Goal: Information Seeking & Learning: Learn about a topic

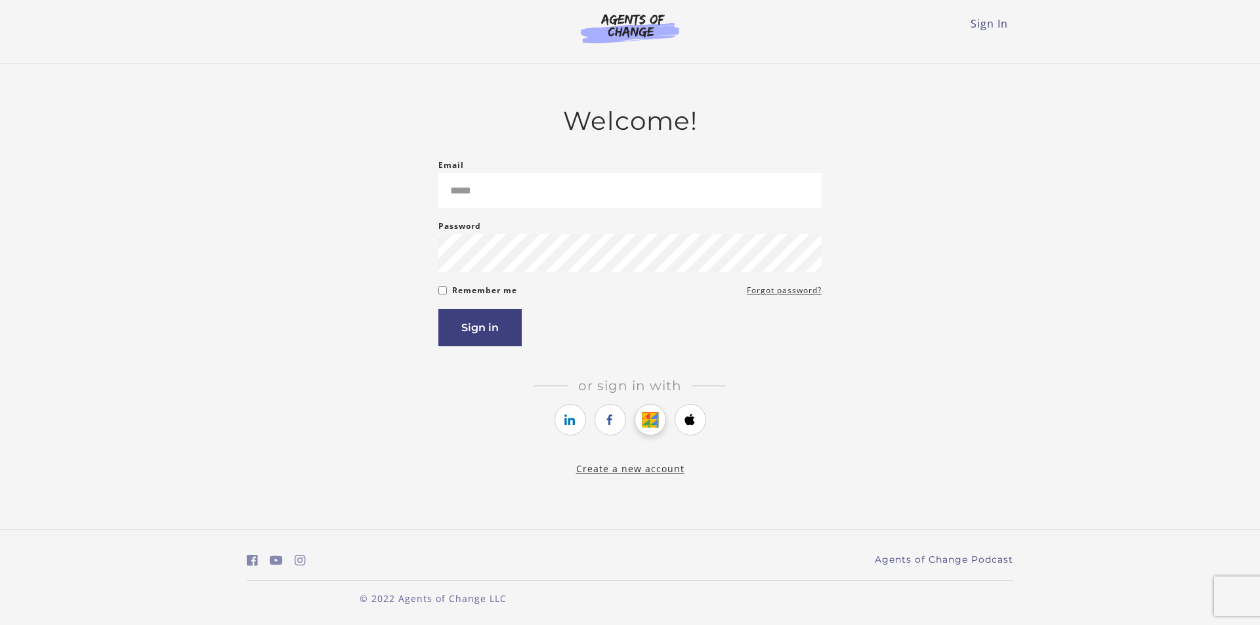
click at [654, 420] on icon "https://courses.thinkific.com/users/auth/google?ss%5Breferral%5D=&ss%5Buser_ret…" at bounding box center [650, 420] width 16 height 16
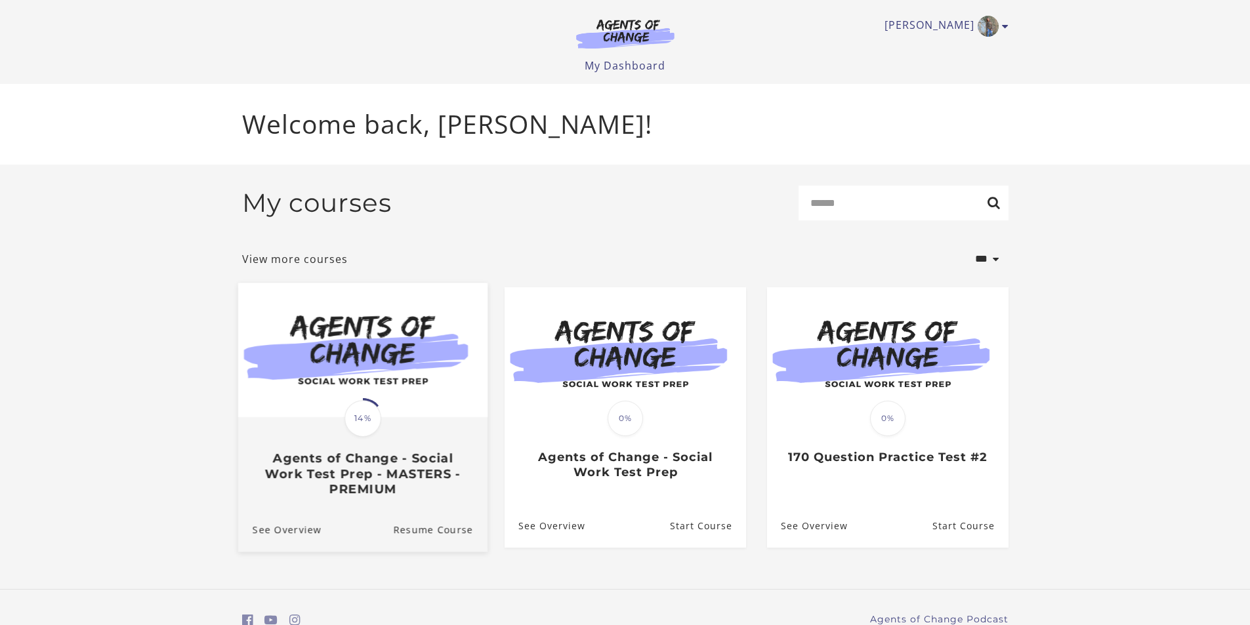
click at [343, 430] on div "Translation missing: en.liquid.partials.dashboard_course_card.progress_descript…" at bounding box center [363, 418] width 41 height 41
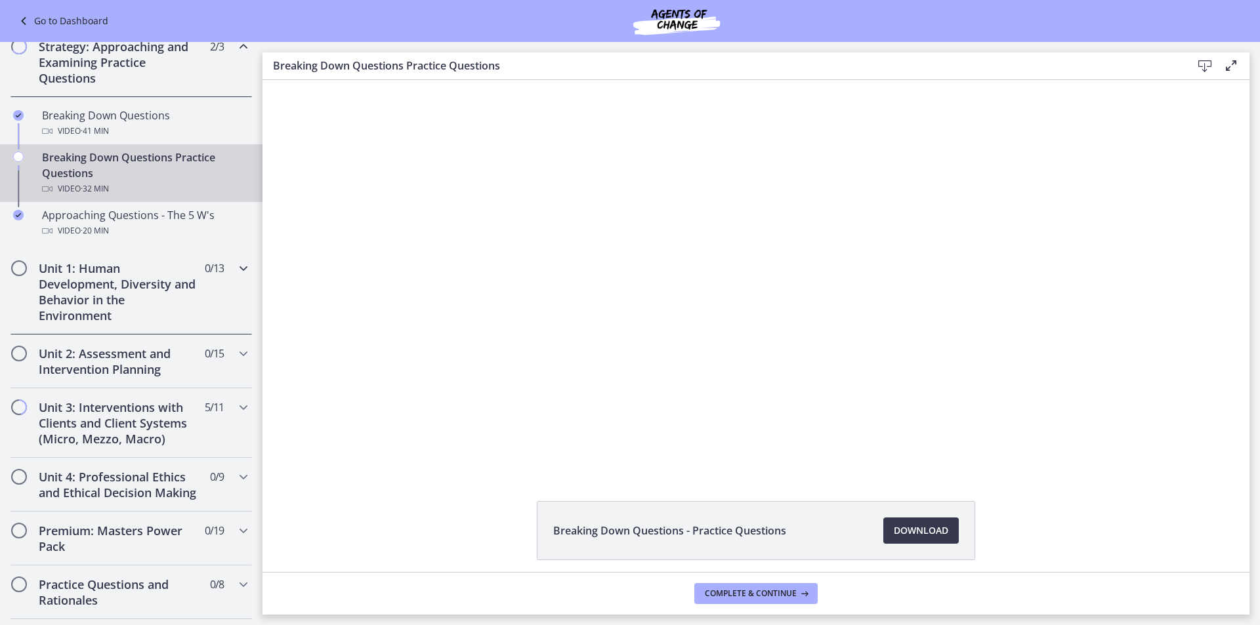
scroll to position [263, 0]
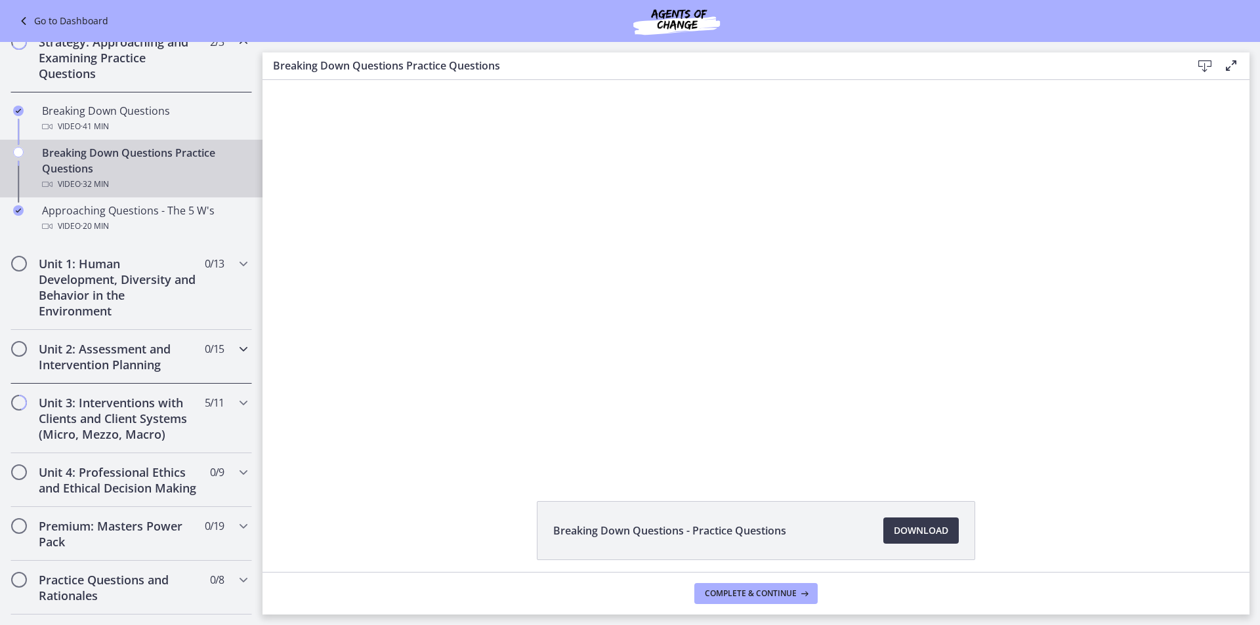
click at [157, 358] on h2 "Unit 2: Assessment and Intervention Planning" at bounding box center [119, 357] width 160 height 32
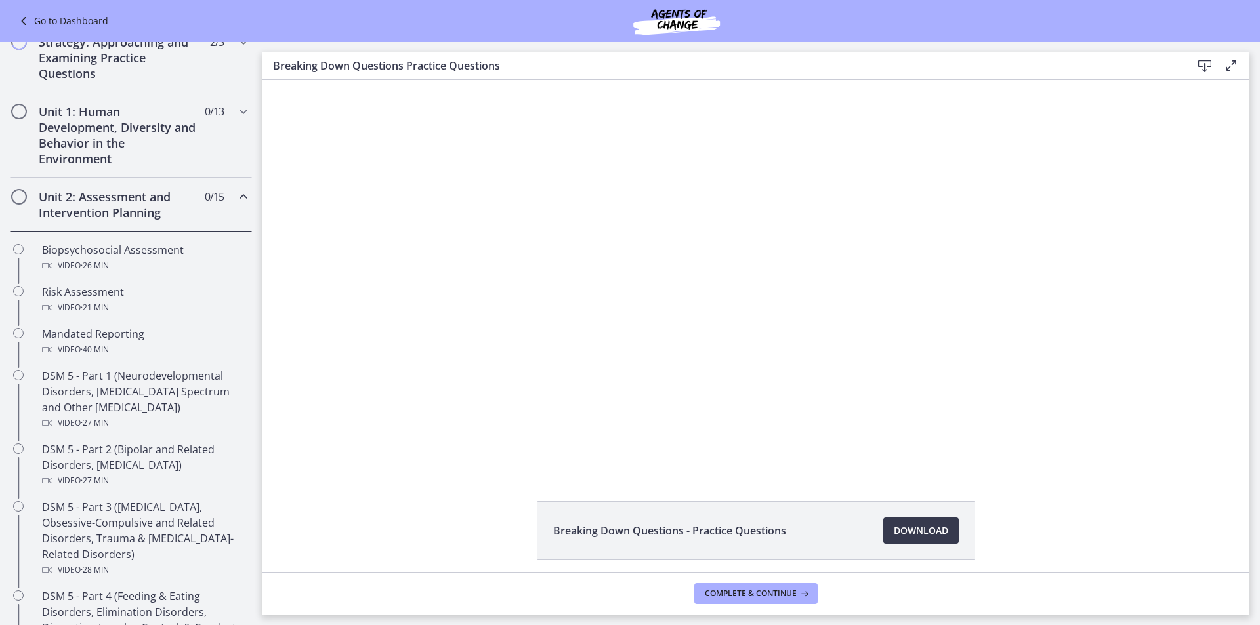
click at [96, 236] on ul "Biopsychosocial Assessment Video · 26 min Risk Assessment Video · 21 min Mandat…" at bounding box center [131, 631] width 263 height 798
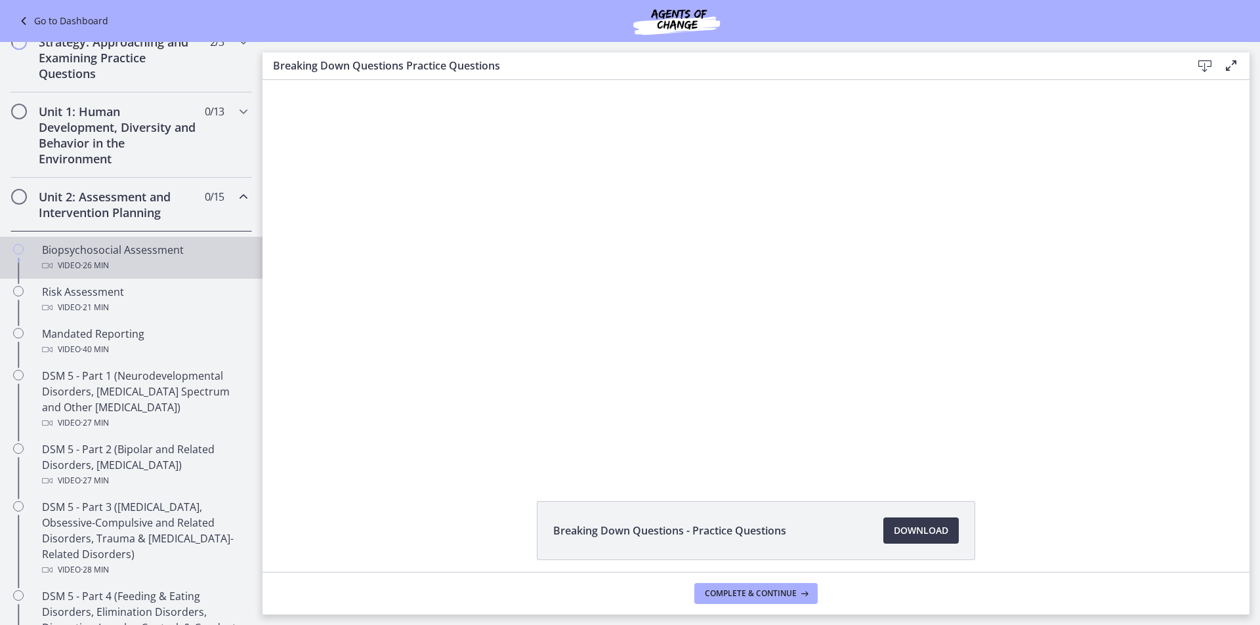
click at [100, 259] on span "· 26 min" at bounding box center [95, 266] width 28 height 16
click at [916, 530] on span "Download Opens in a new window" at bounding box center [921, 531] width 54 height 16
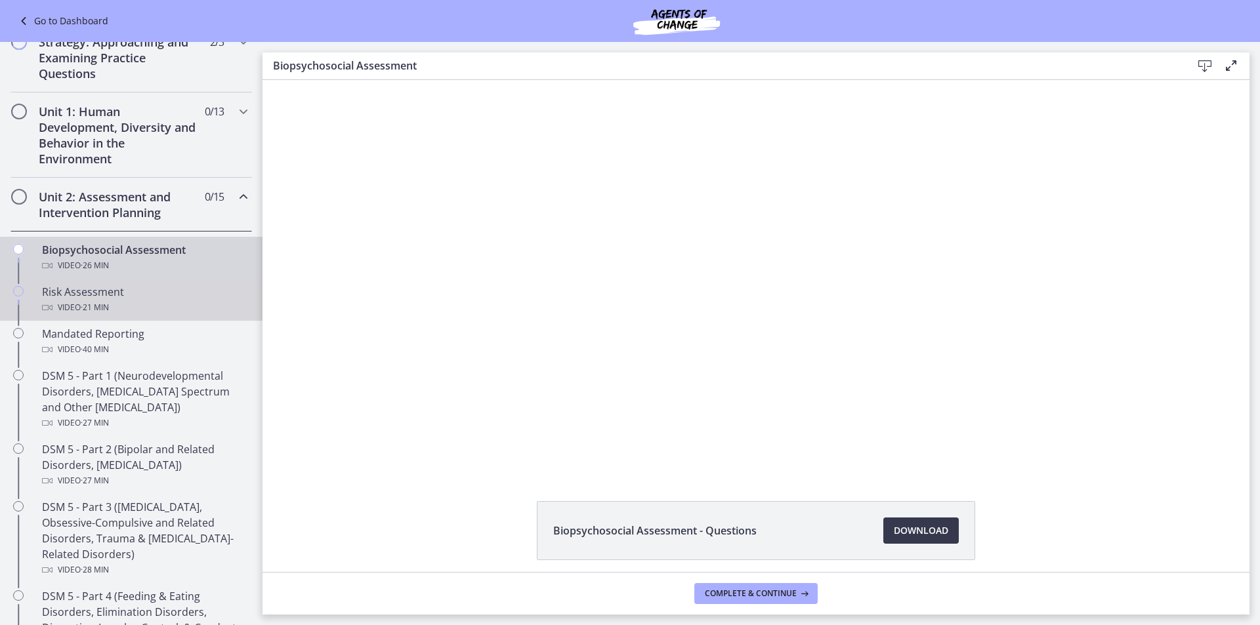
click at [129, 289] on div "Risk Assessment Video · 21 min" at bounding box center [144, 300] width 205 height 32
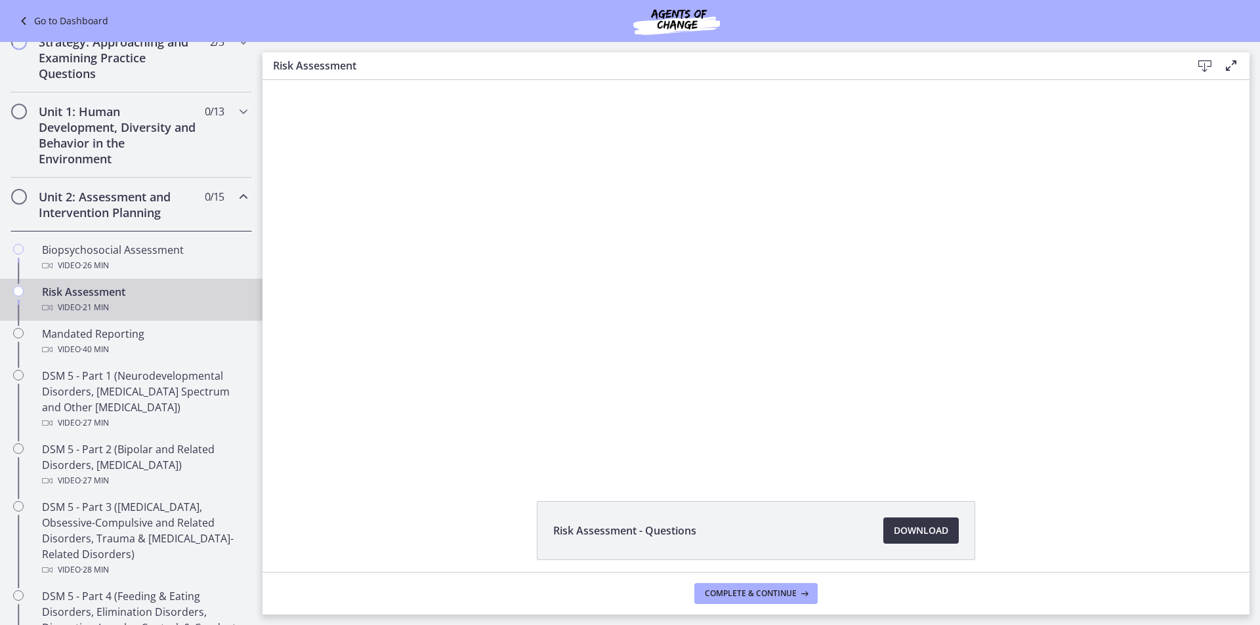
click at [915, 535] on span "Download Opens in a new window" at bounding box center [921, 531] width 54 height 16
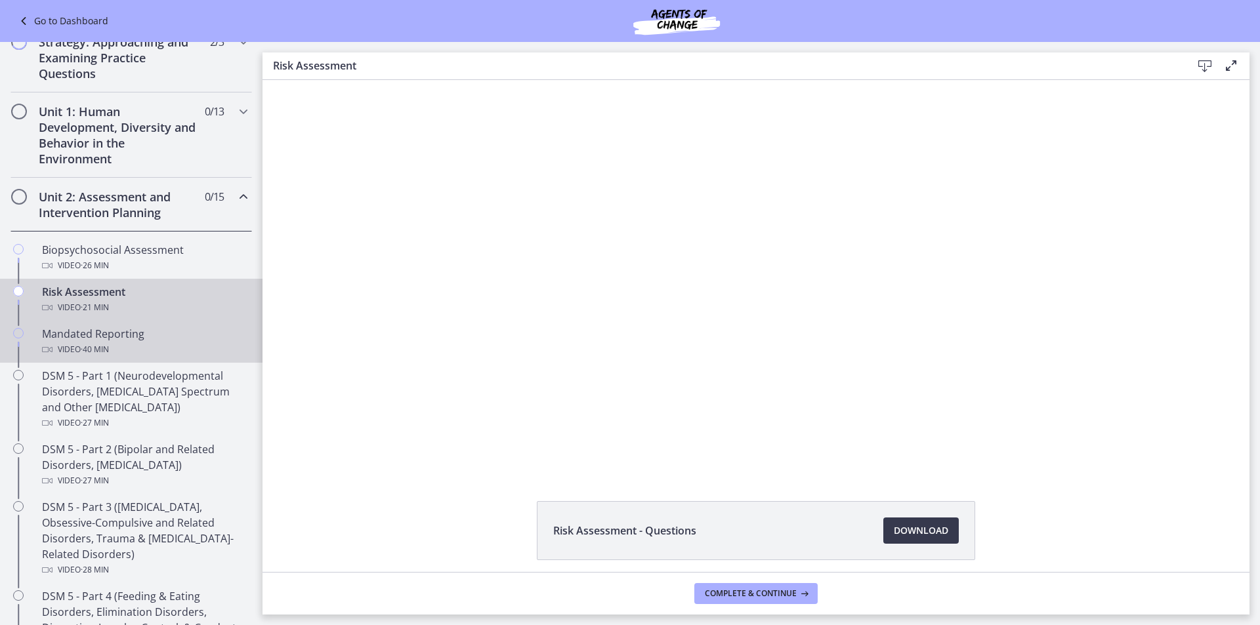
click at [148, 358] on link "Mandated Reporting Video · 40 min" at bounding box center [131, 342] width 263 height 42
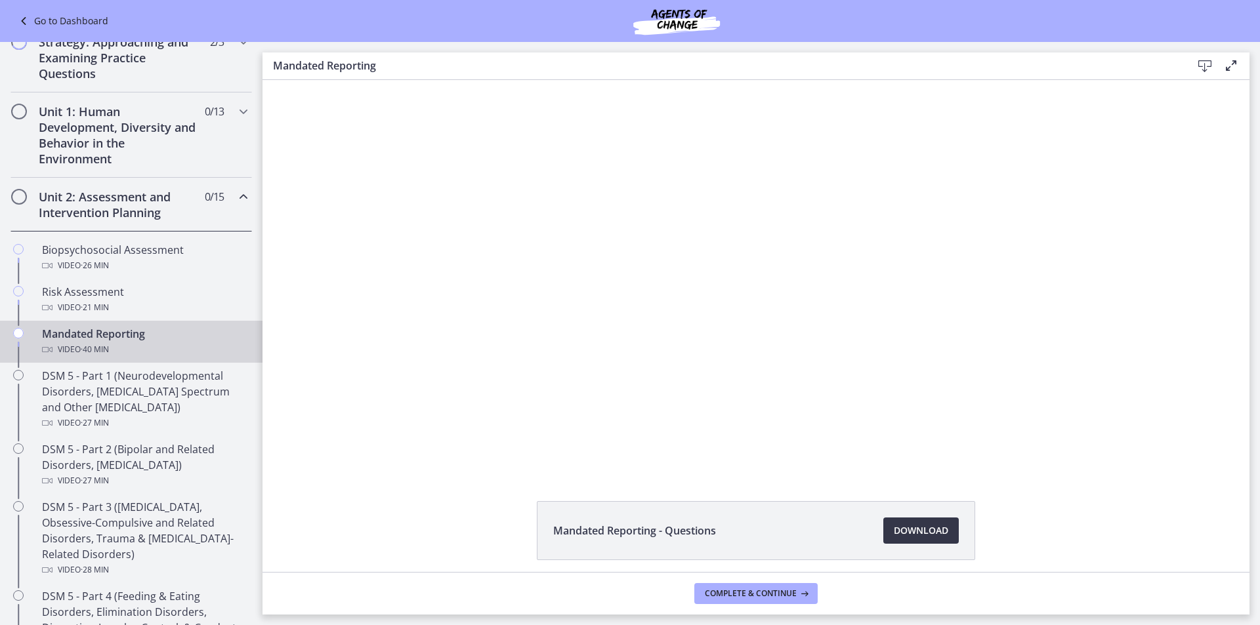
click at [894, 535] on span "Download Opens in a new window" at bounding box center [921, 531] width 54 height 16
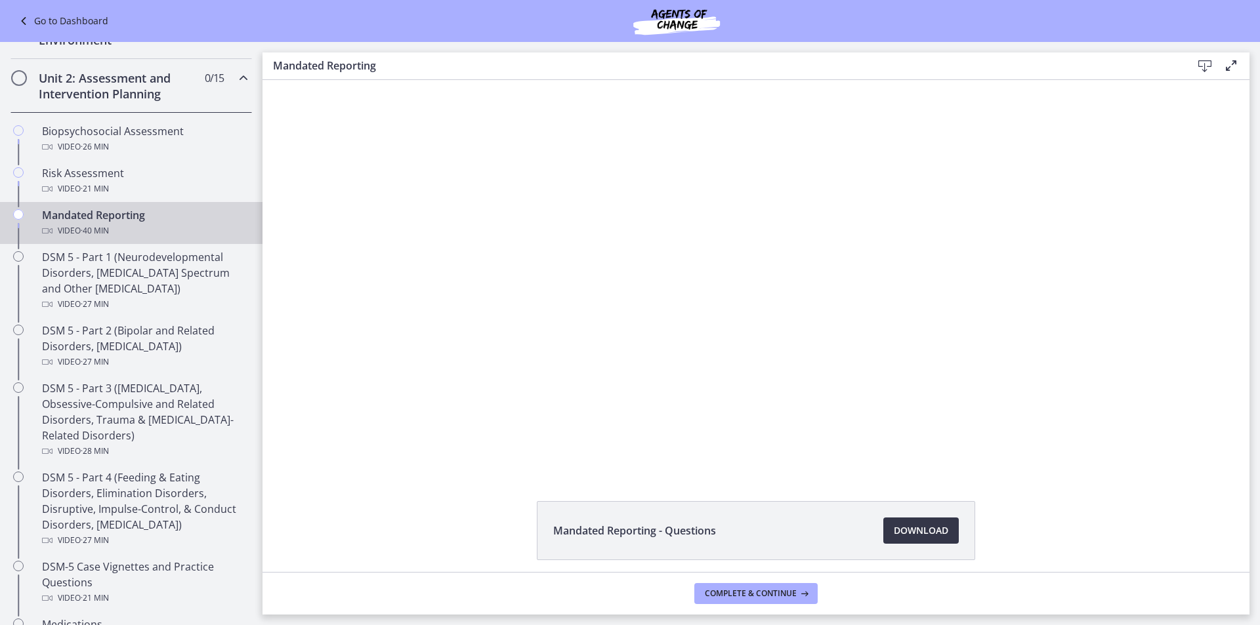
scroll to position [328, 0]
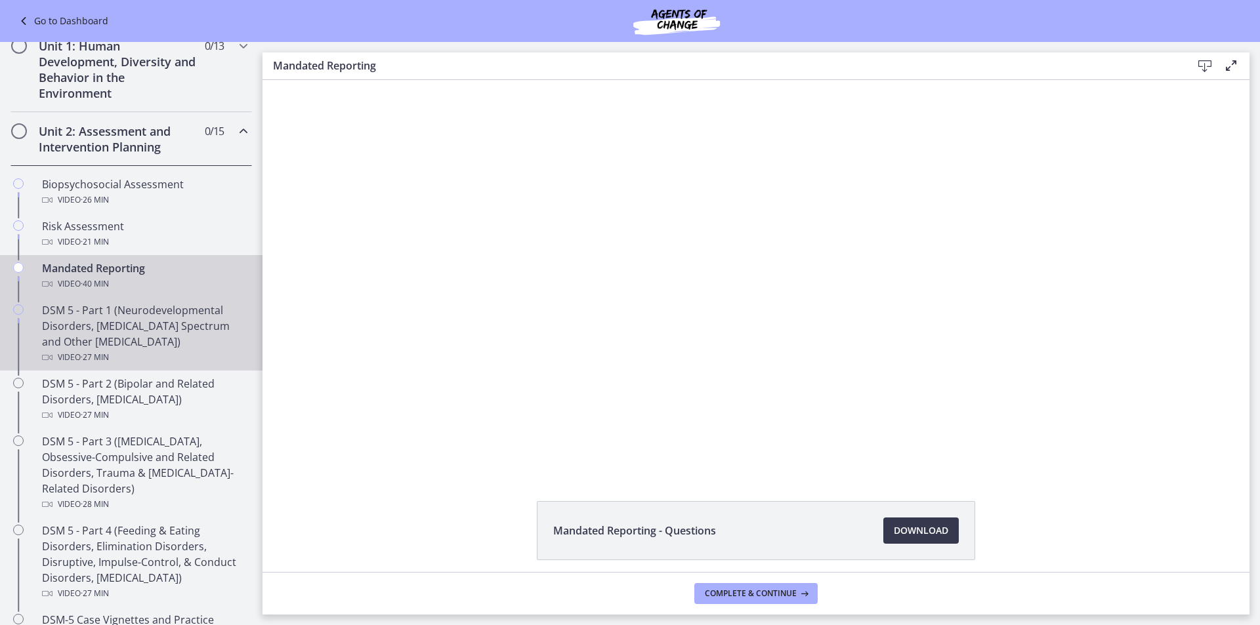
click at [102, 326] on div "DSM 5 - Part 1 (Neurodevelopmental Disorders, Schizophrenia Spectrum and Other …" at bounding box center [144, 334] width 205 height 63
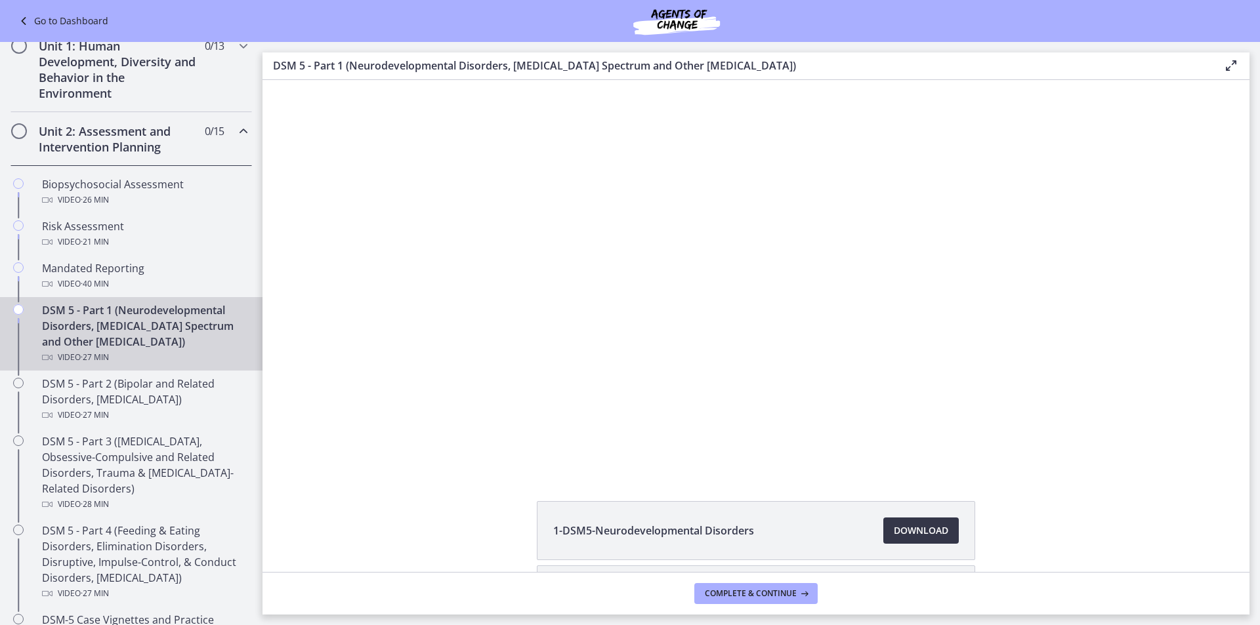
click at [926, 532] on span "Download Opens in a new window" at bounding box center [921, 531] width 54 height 16
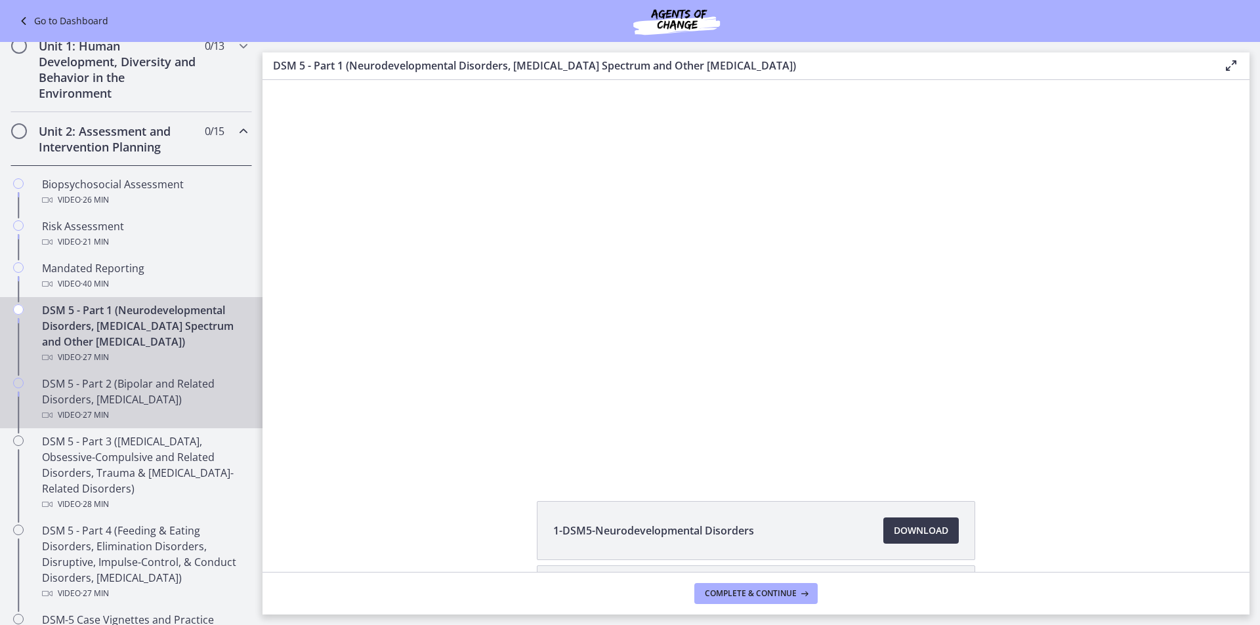
click at [149, 388] on div "DSM 5 - Part 2 (Bipolar and Related Disorders, Depressive Disorders) Video · 27…" at bounding box center [144, 399] width 205 height 47
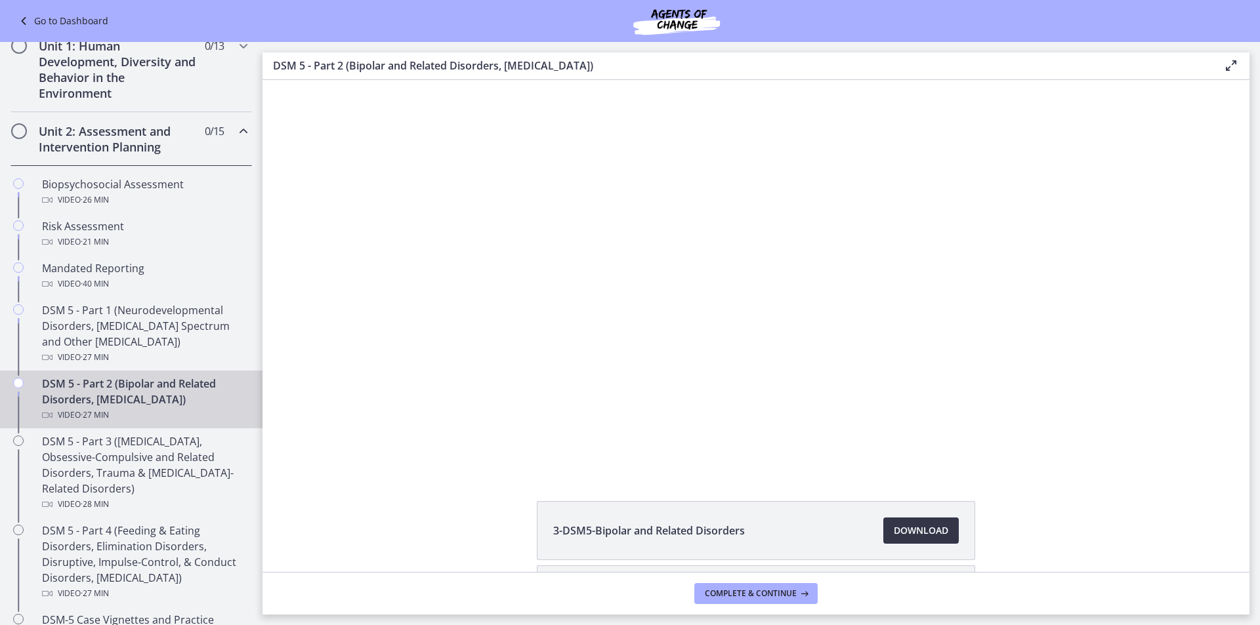
click at [901, 528] on span "Download Opens in a new window" at bounding box center [921, 531] width 54 height 16
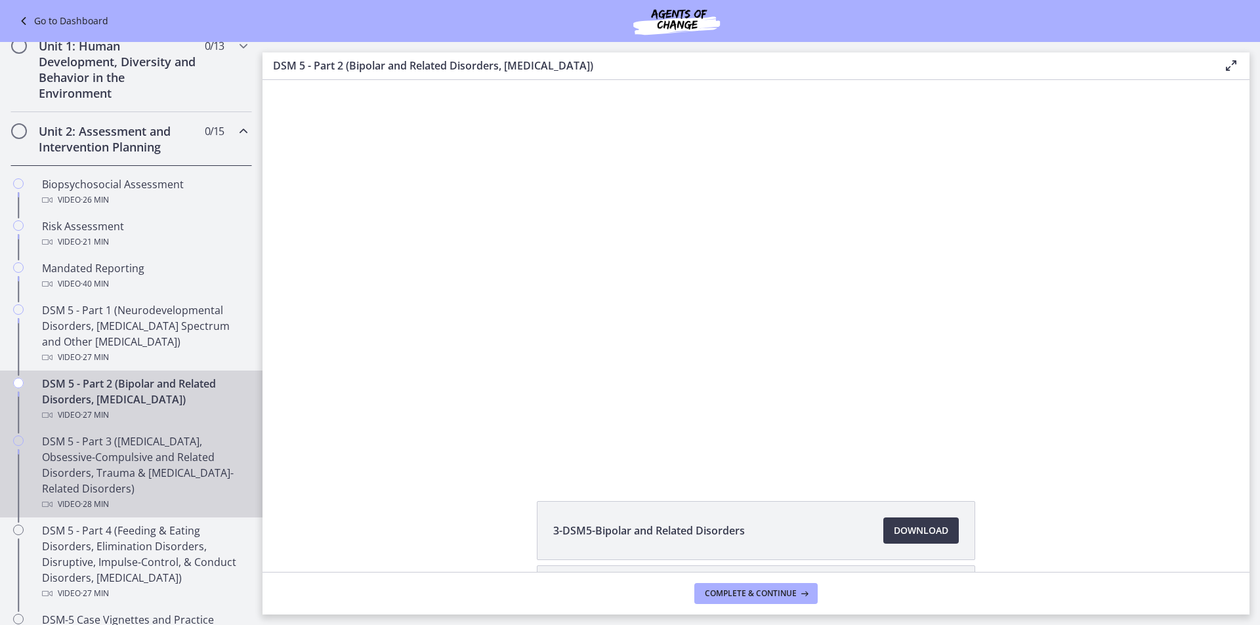
click at [112, 482] on div "DSM 5 - Part 3 (Anxiety Disorders, Obsessive-Compulsive and Related Disorders, …" at bounding box center [144, 473] width 205 height 79
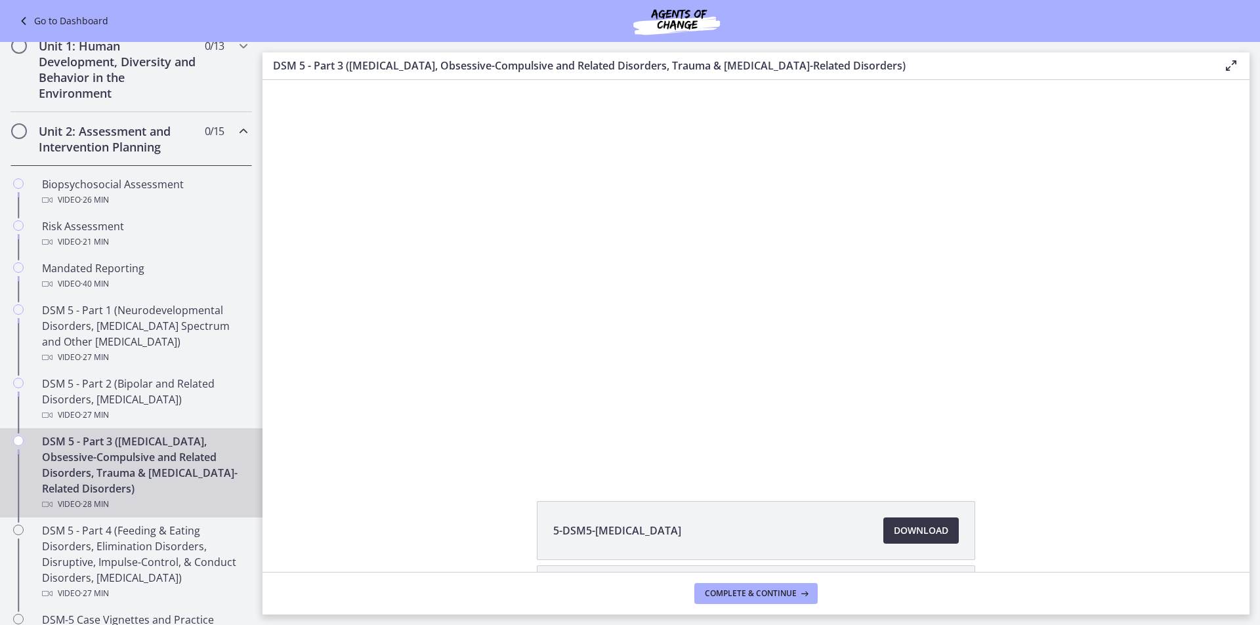
click at [894, 532] on span "Download Opens in a new window" at bounding box center [921, 531] width 54 height 16
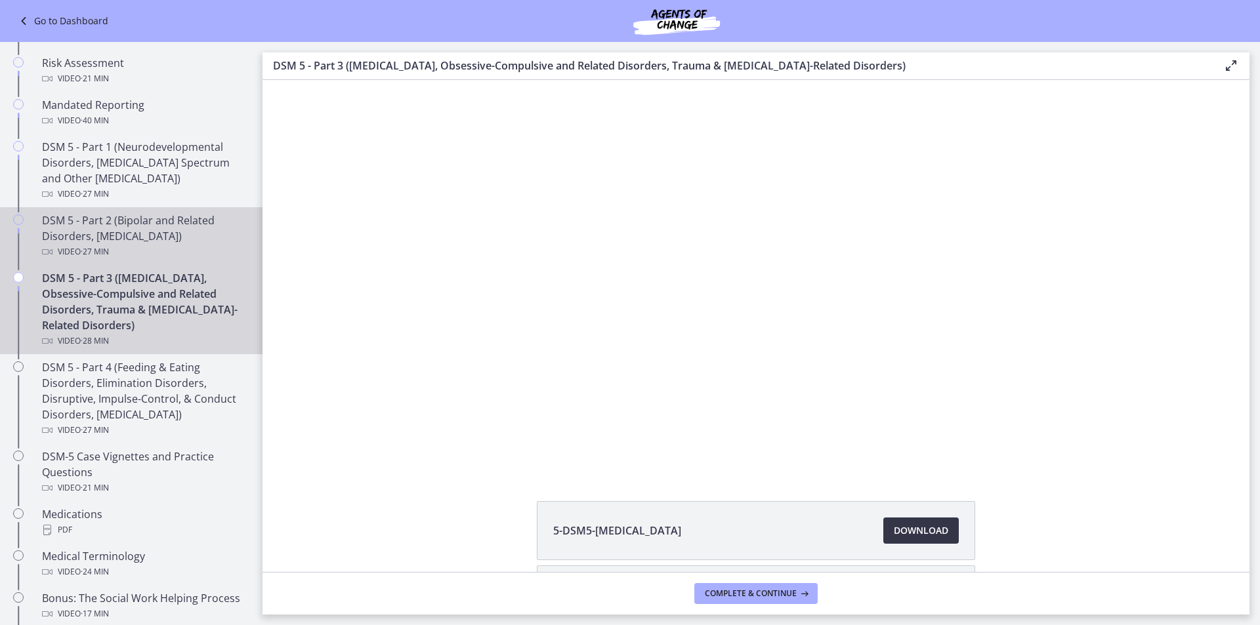
scroll to position [525, 0]
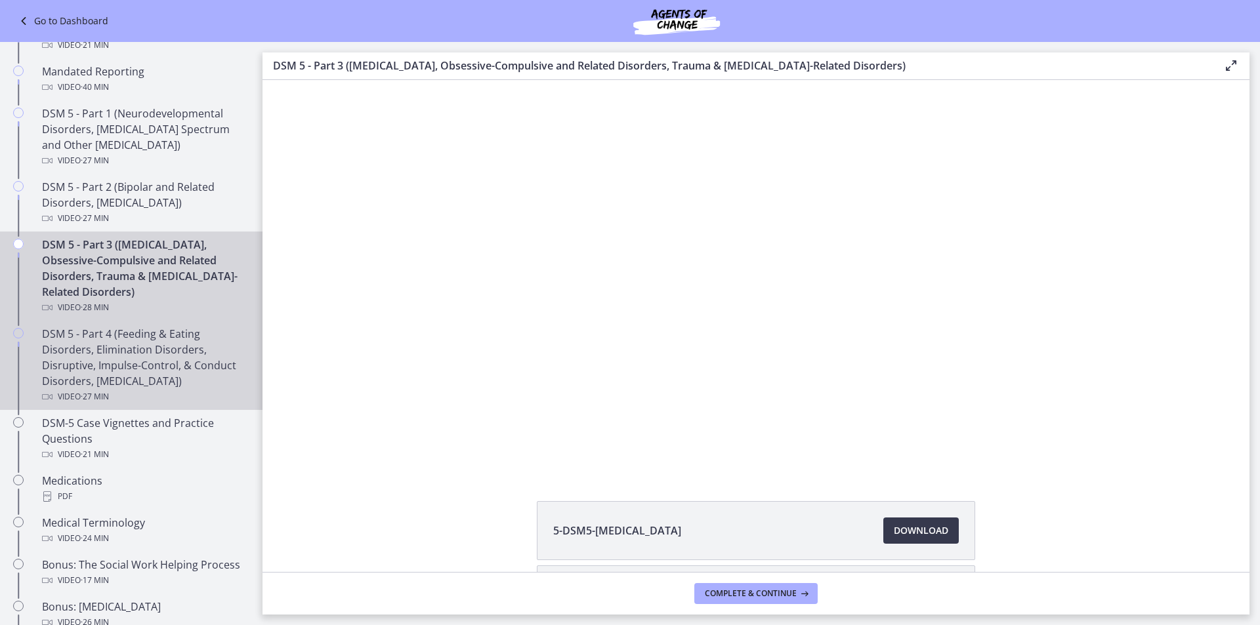
click at [170, 365] on div "DSM 5 - Part 4 (Feeding & Eating Disorders, Elimination Disorders, Disruptive, …" at bounding box center [144, 365] width 205 height 79
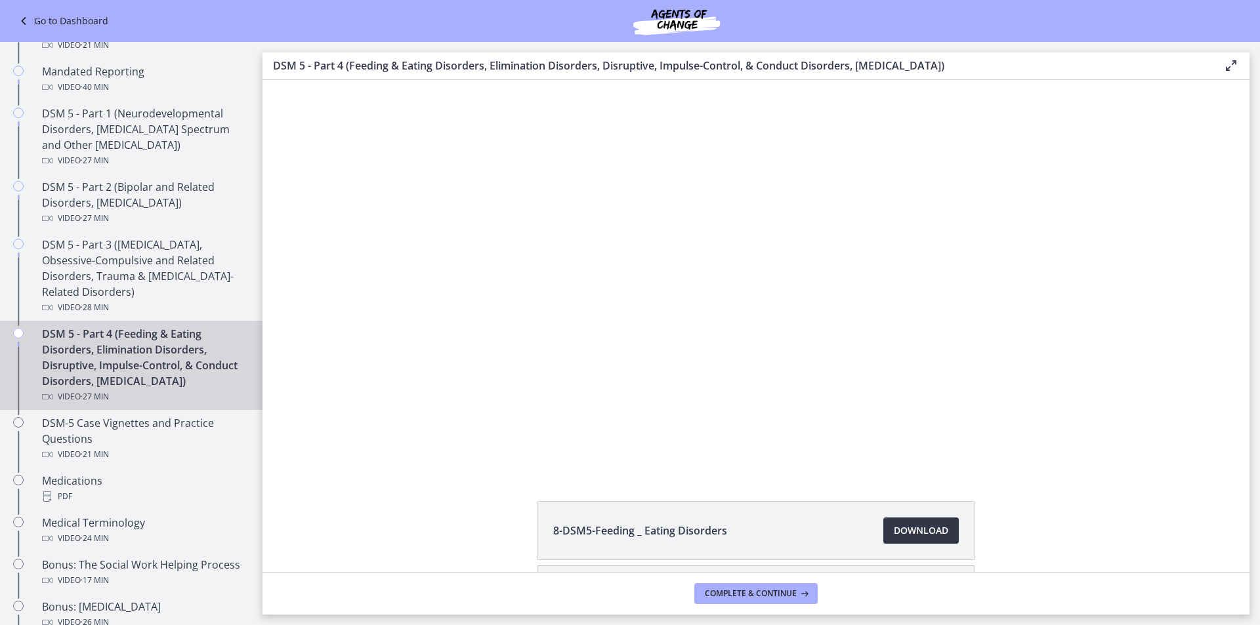
click at [952, 541] on link "Download Opens in a new window" at bounding box center [920, 531] width 75 height 26
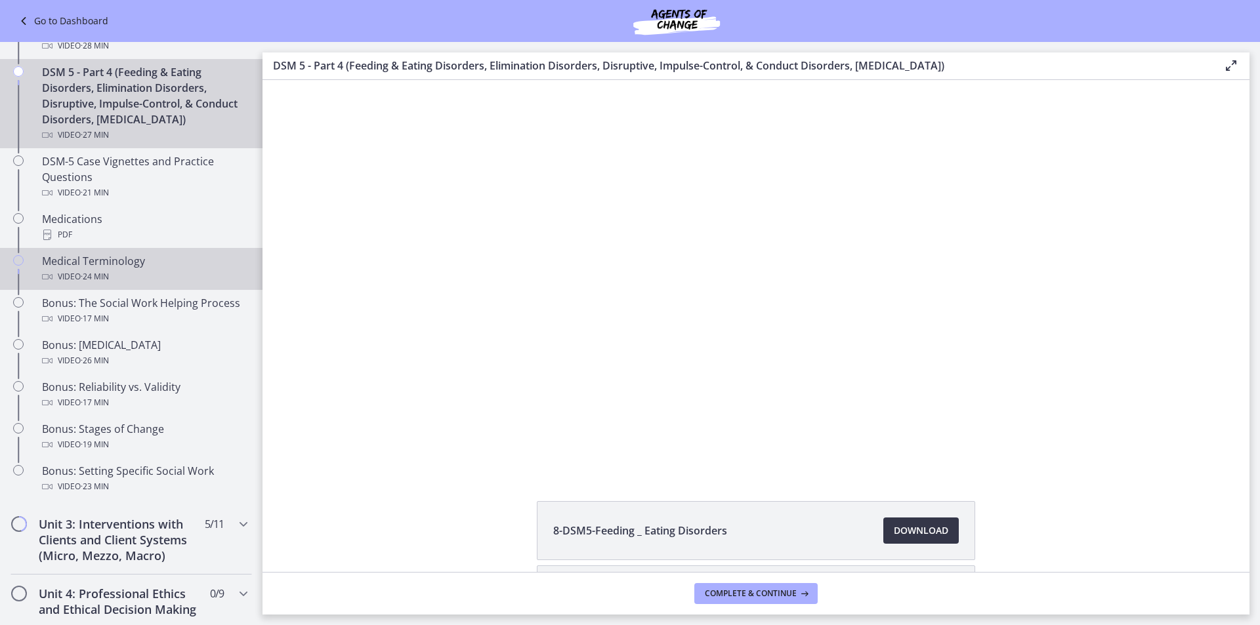
scroll to position [788, 0]
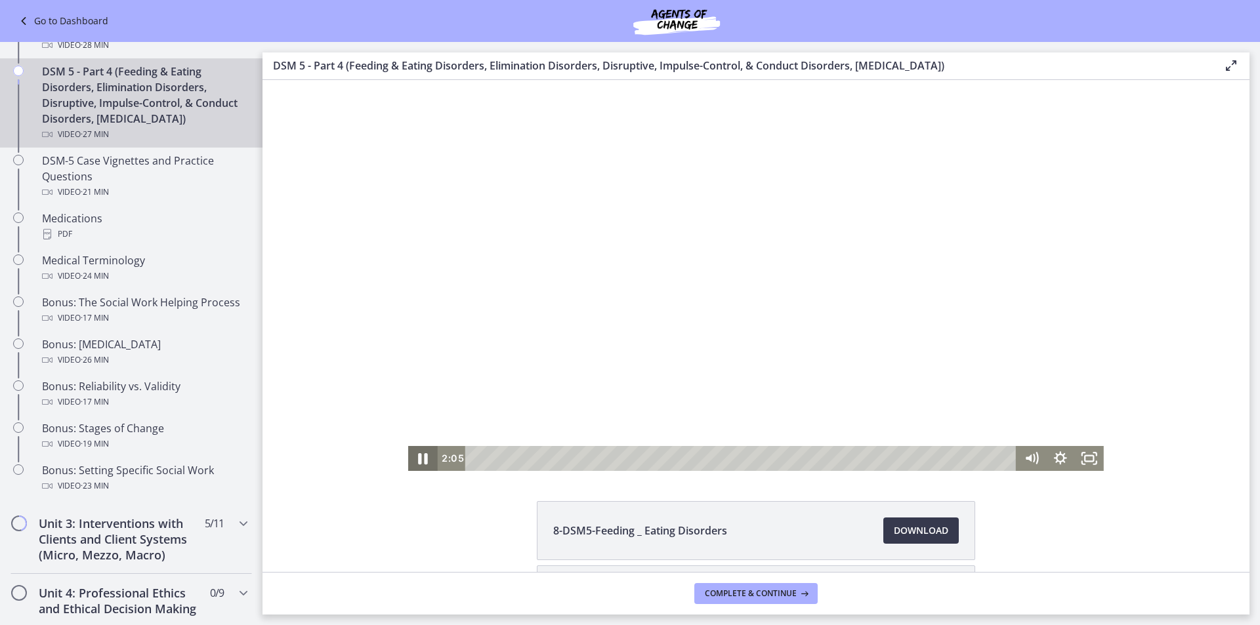
click at [419, 457] on icon "Pause" at bounding box center [423, 459] width 35 height 30
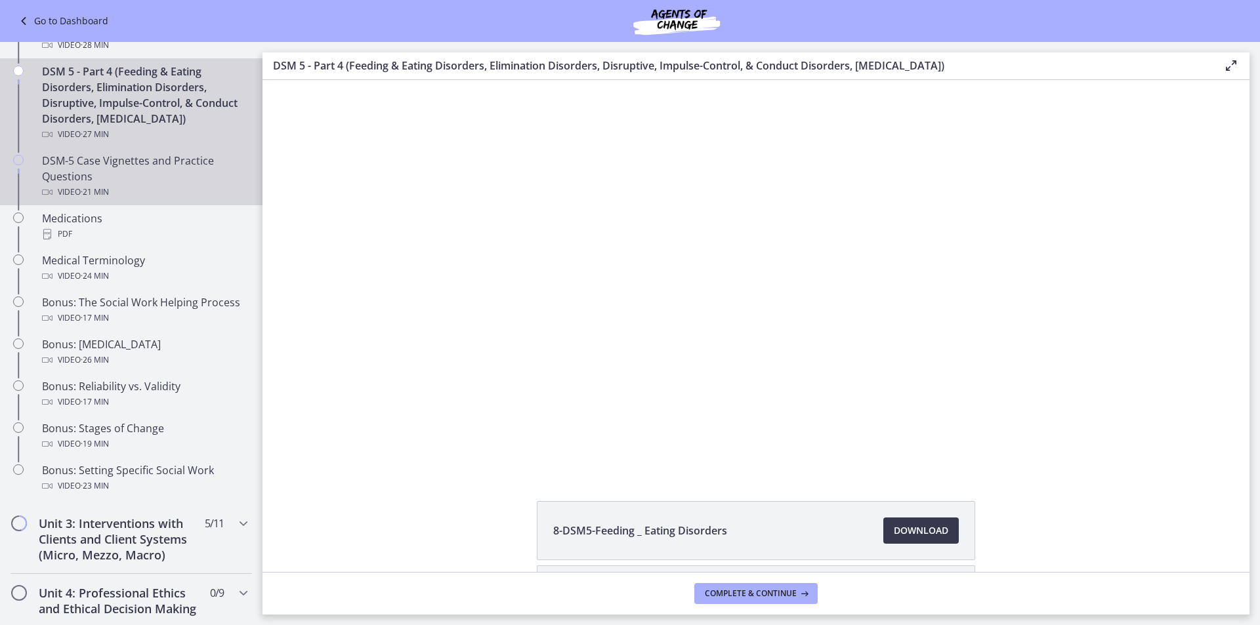
click at [135, 185] on div "DSM-5 Case Vignettes and Practice Questions Video · 21 min" at bounding box center [144, 176] width 205 height 47
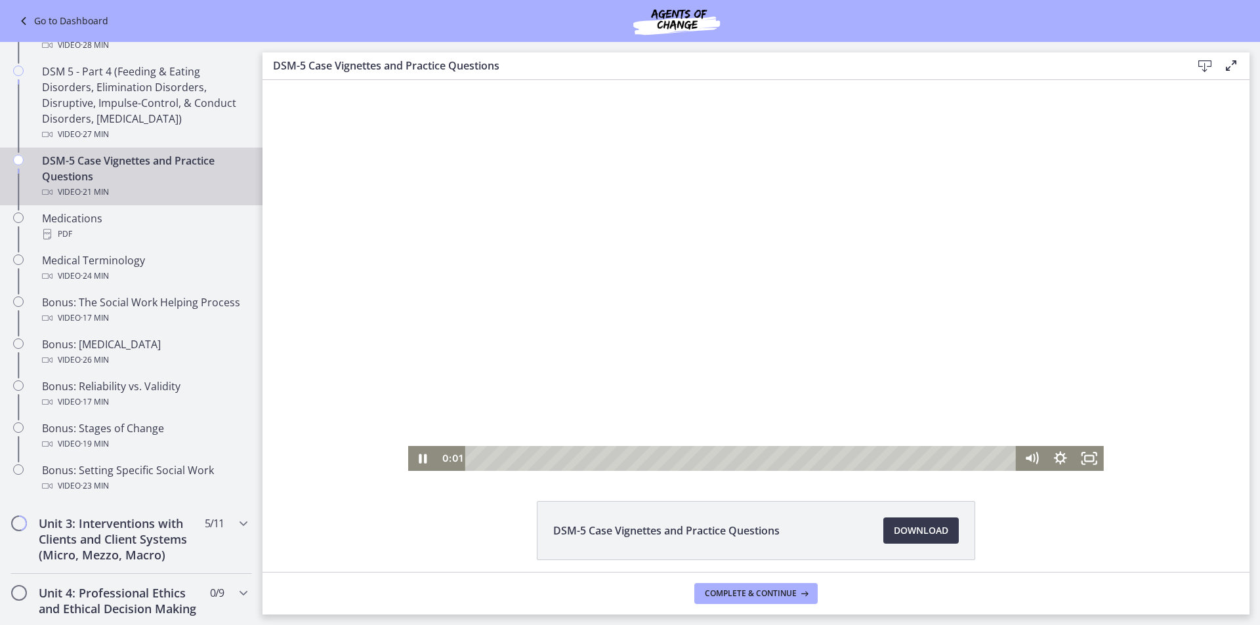
scroll to position [51, 0]
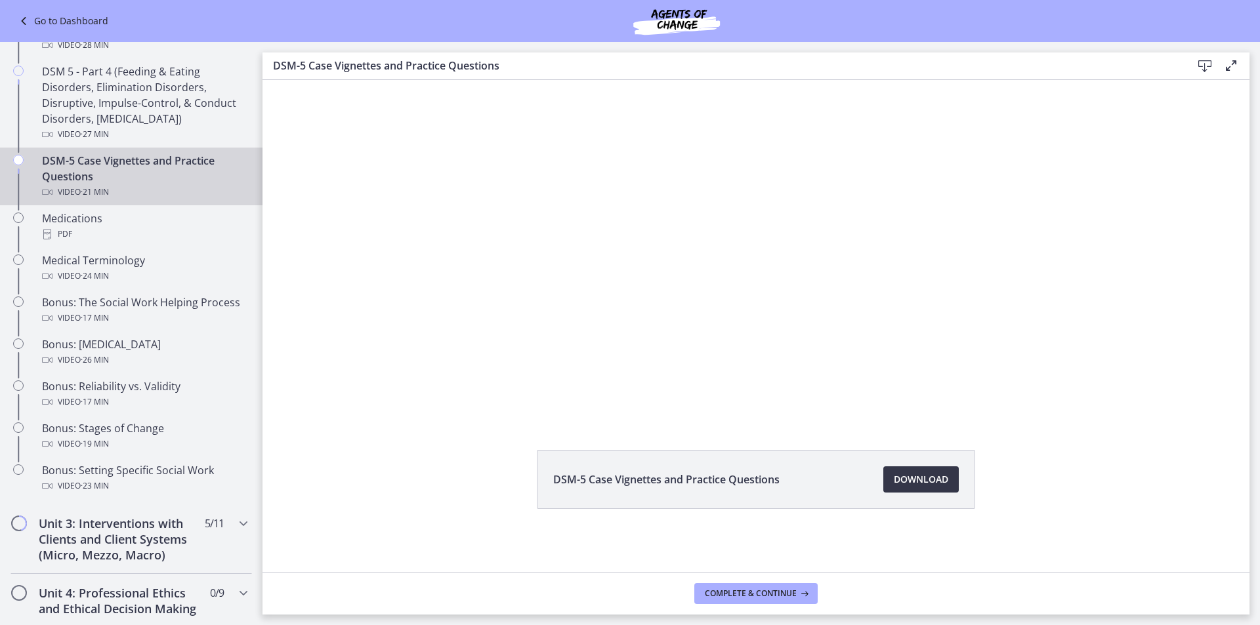
click at [899, 488] on link "Download Opens in a new window" at bounding box center [920, 480] width 75 height 26
click at [112, 234] on div "PDF" at bounding box center [144, 234] width 205 height 16
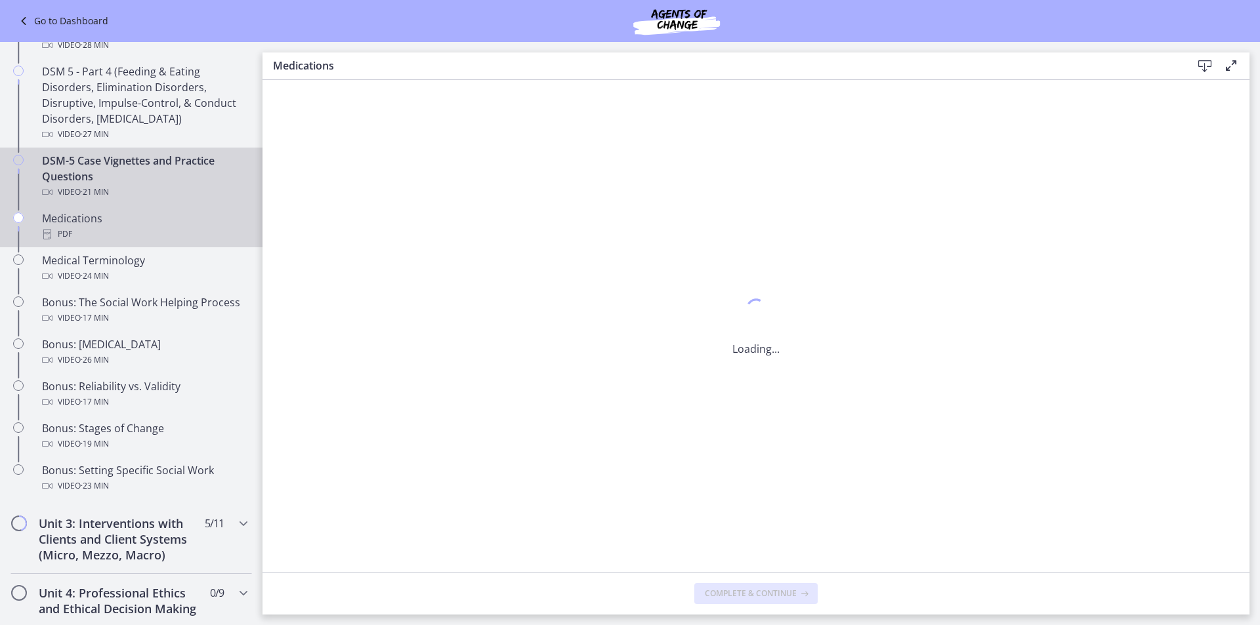
scroll to position [0, 0]
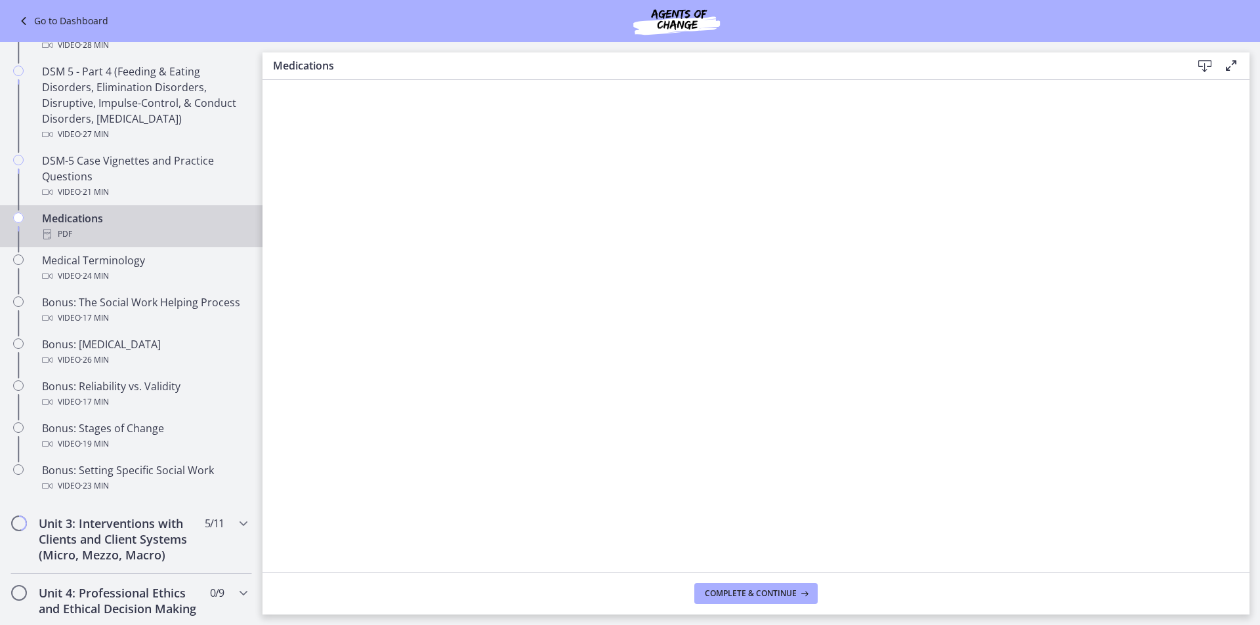
click at [1212, 64] on icon at bounding box center [1205, 66] width 16 height 16
click at [143, 274] on div "Video · 24 min" at bounding box center [144, 276] width 205 height 16
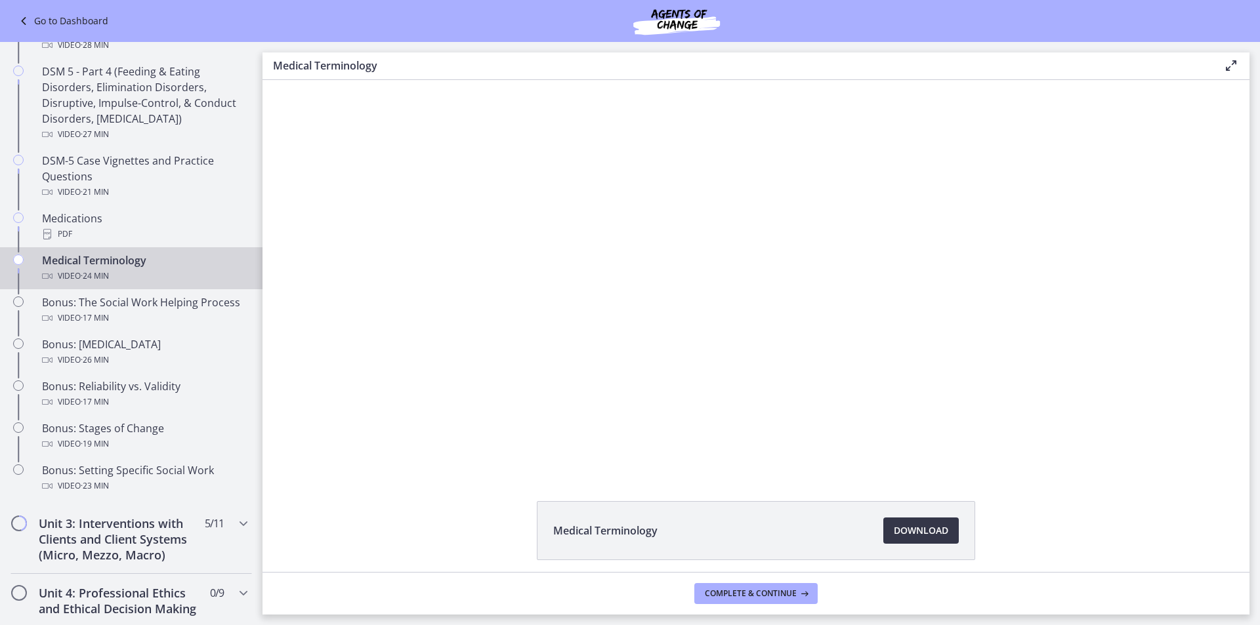
click at [940, 531] on span "Download Opens in a new window" at bounding box center [921, 531] width 54 height 16
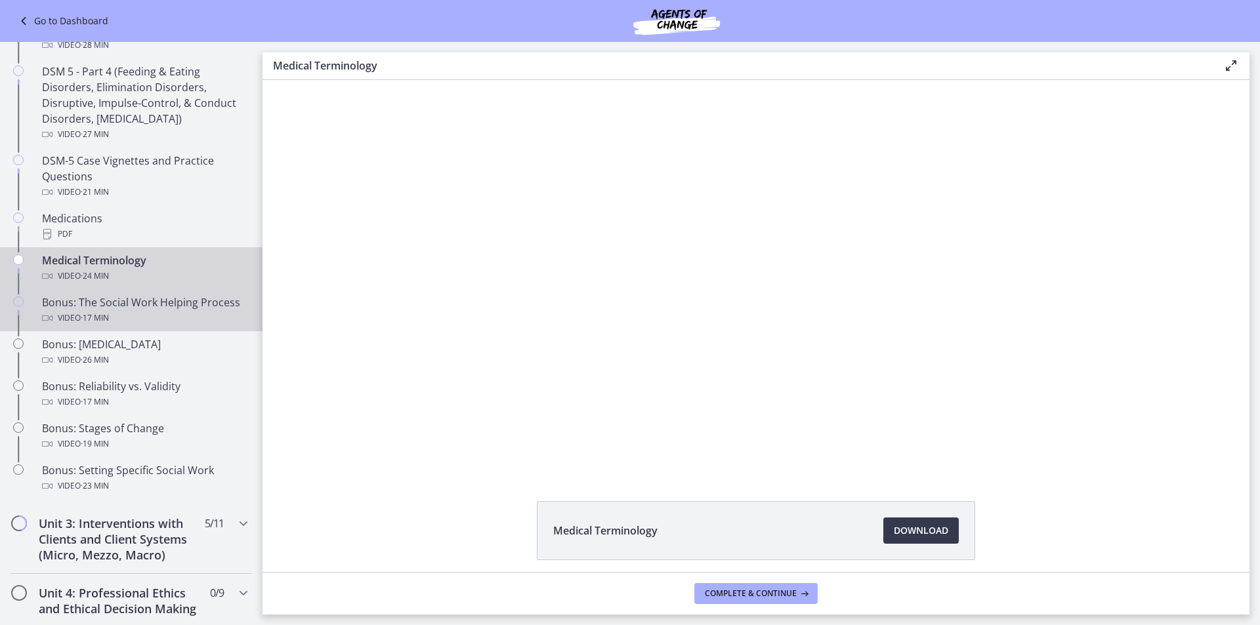
click at [143, 306] on div "Bonus: The Social Work Helping Process Video · 17 min" at bounding box center [144, 311] width 205 height 32
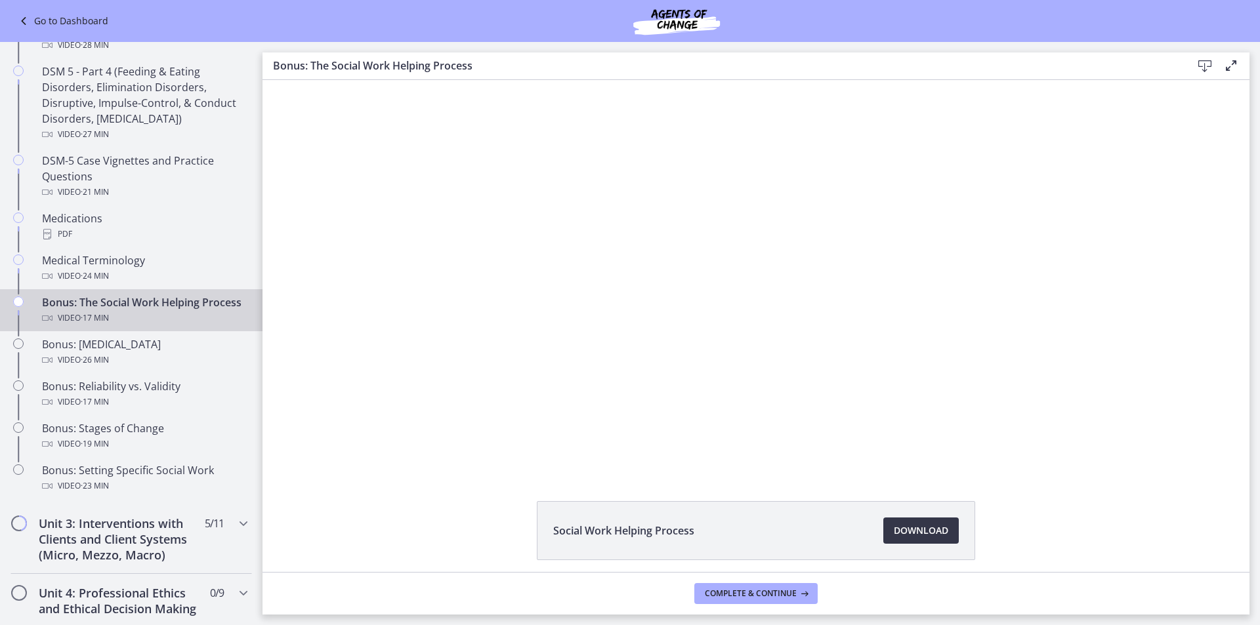
click at [901, 528] on span "Download Opens in a new window" at bounding box center [921, 531] width 54 height 16
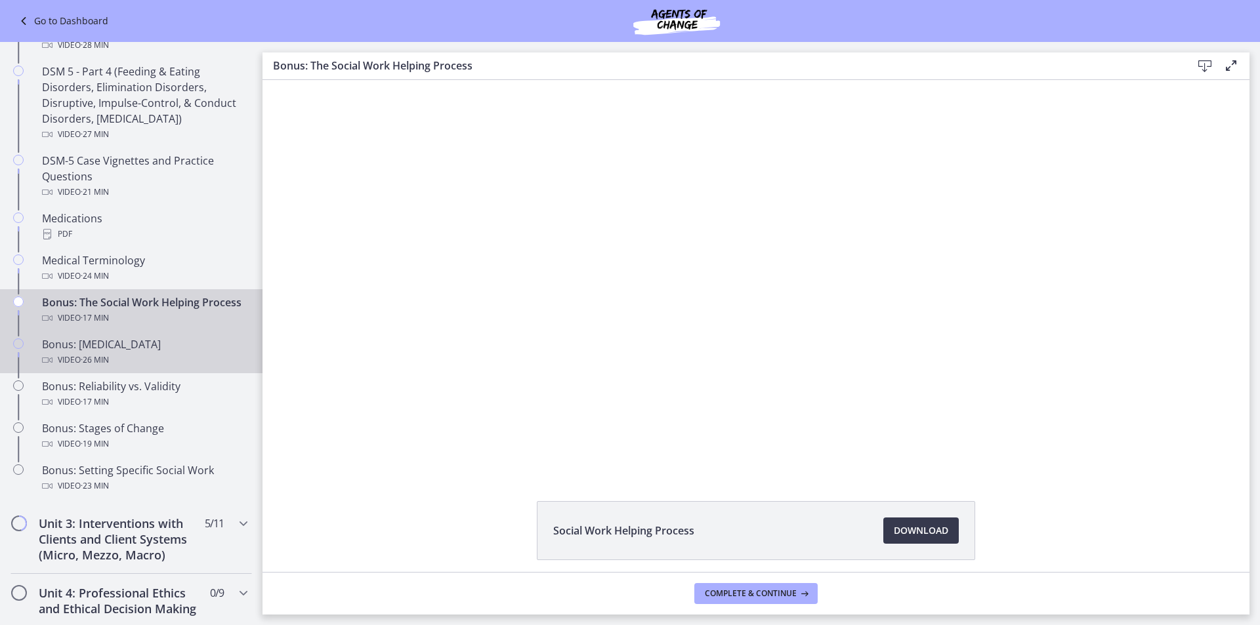
click at [121, 360] on div "Bonus: Personality Disorders Video · 26 min" at bounding box center [144, 353] width 205 height 32
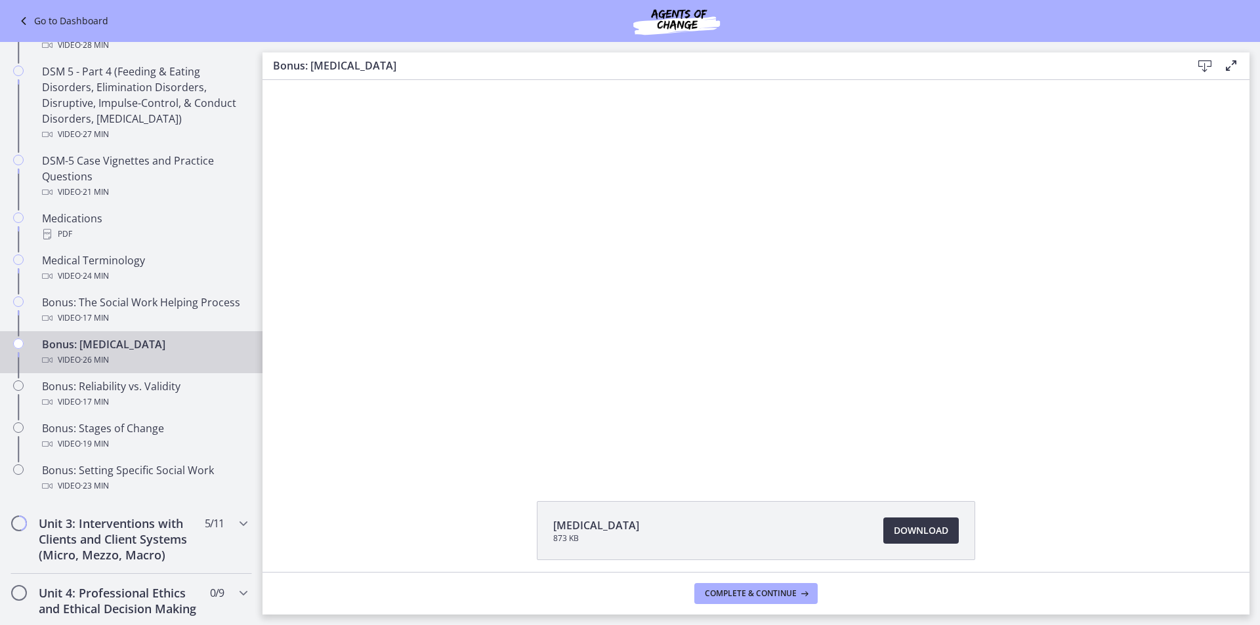
click at [904, 532] on span "Download Opens in a new window" at bounding box center [921, 531] width 54 height 16
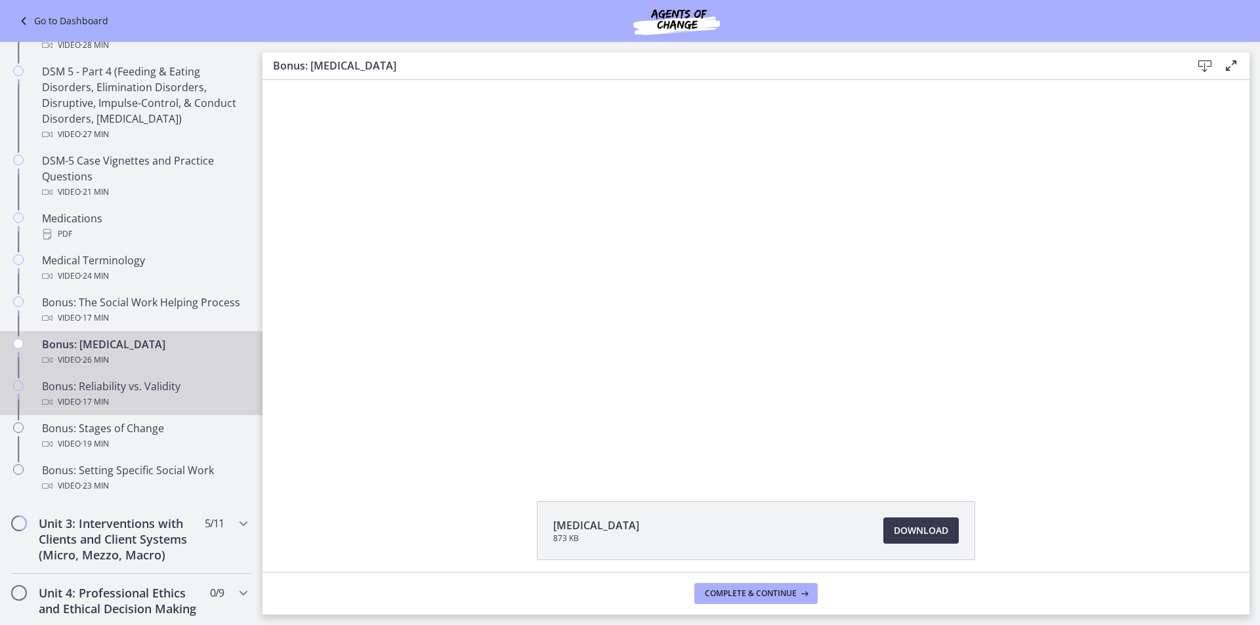
click at [152, 394] on div "Bonus: Reliability vs. Validity Video · 17 min" at bounding box center [144, 395] width 205 height 32
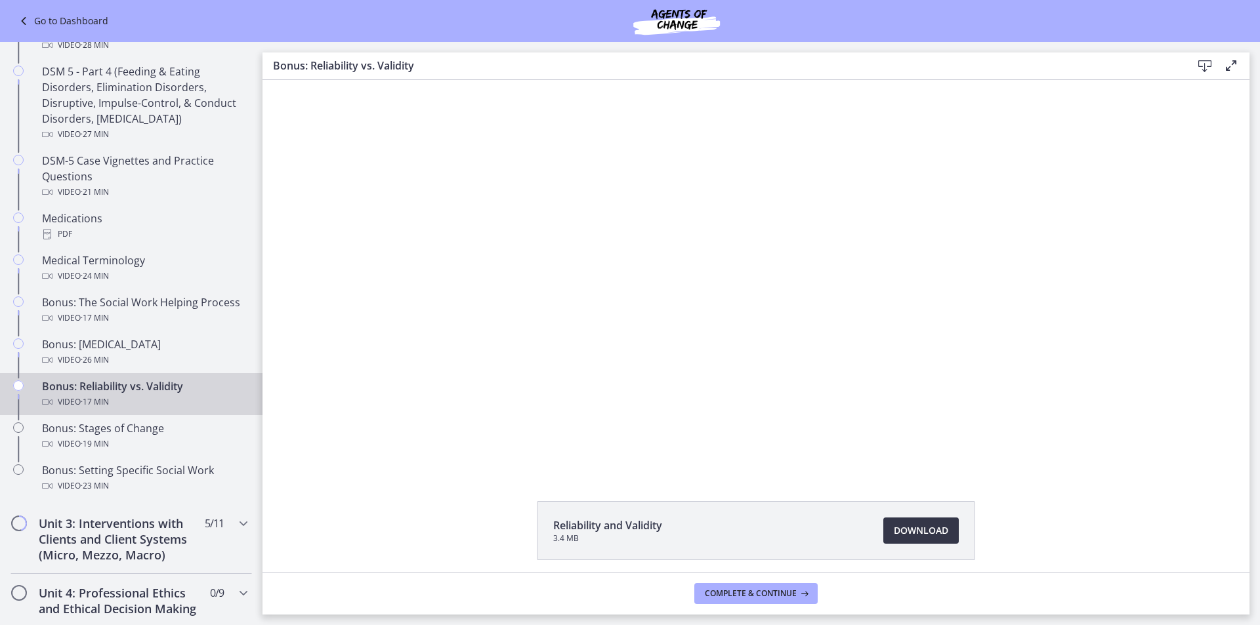
click at [897, 534] on span "Download Opens in a new window" at bounding box center [921, 531] width 54 height 16
click at [111, 427] on div "Bonus: Stages of Change Video · 19 min" at bounding box center [144, 437] width 205 height 32
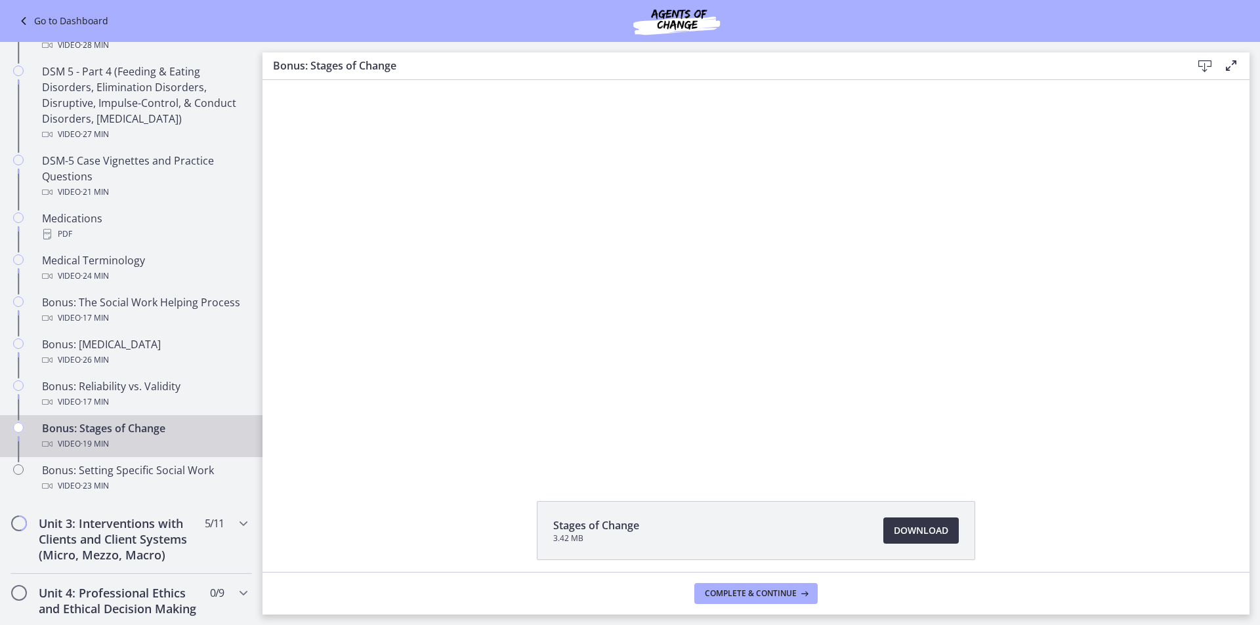
click at [898, 539] on link "Download Opens in a new window" at bounding box center [920, 531] width 75 height 26
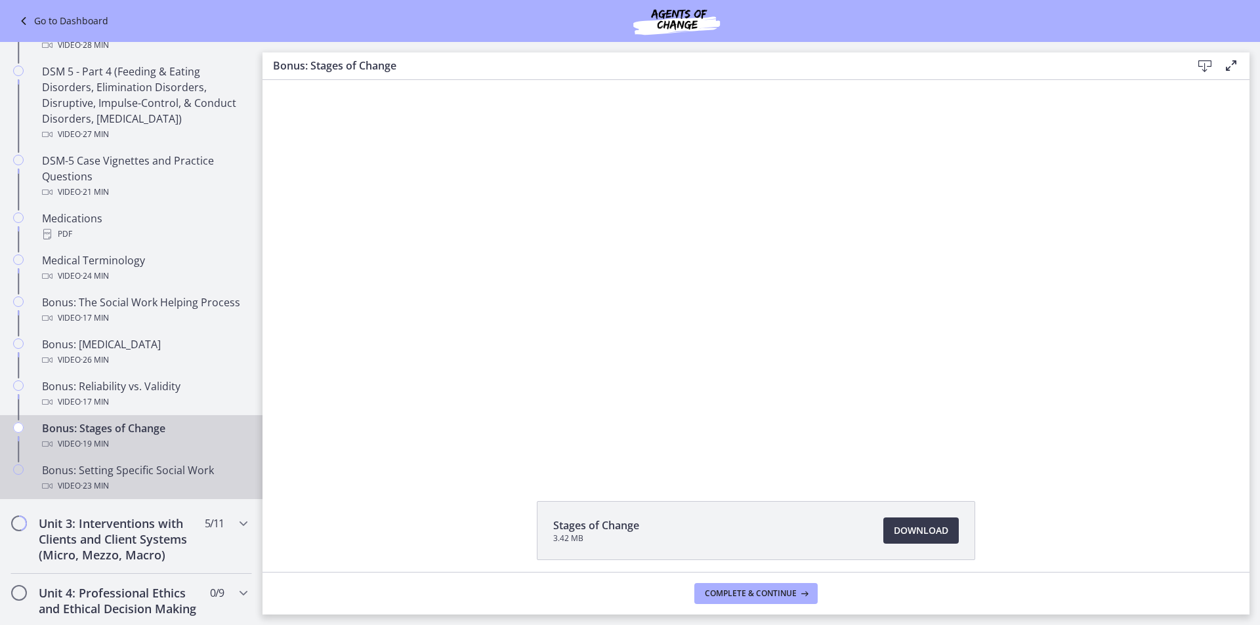
drag, startPoint x: 158, startPoint y: 473, endPoint x: 247, endPoint y: 499, distance: 93.7
click at [158, 473] on div "Bonus: Setting Specific Social Work Video · 23 min" at bounding box center [144, 479] width 205 height 32
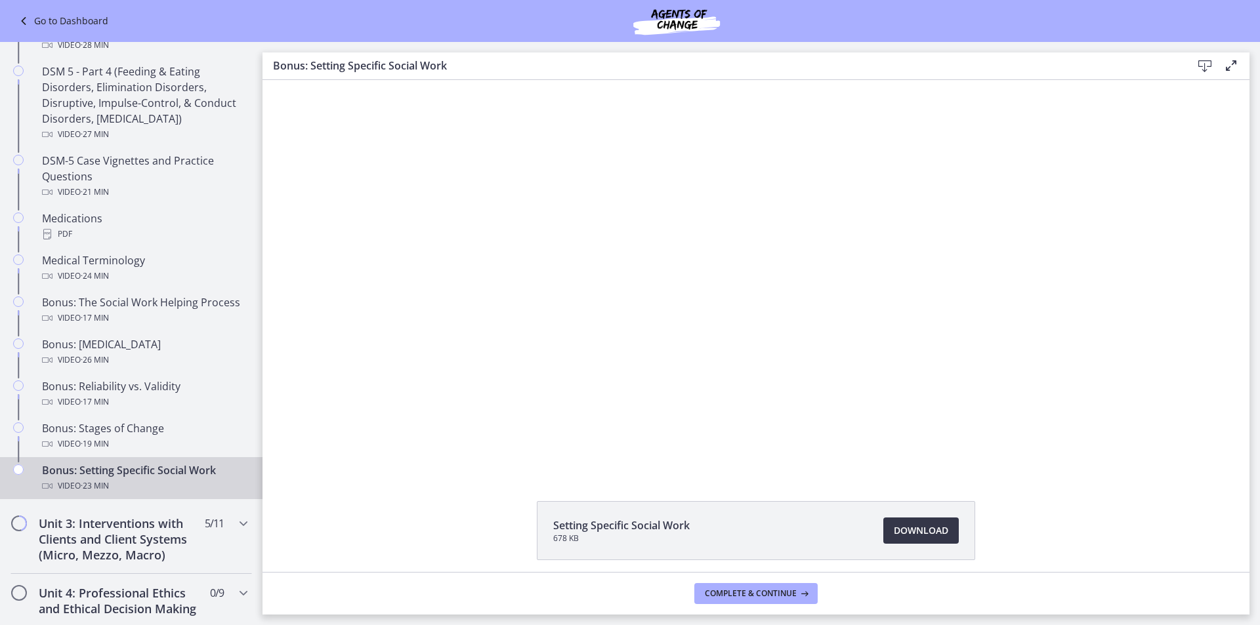
click at [916, 538] on span "Download Opens in a new window" at bounding box center [921, 531] width 54 height 16
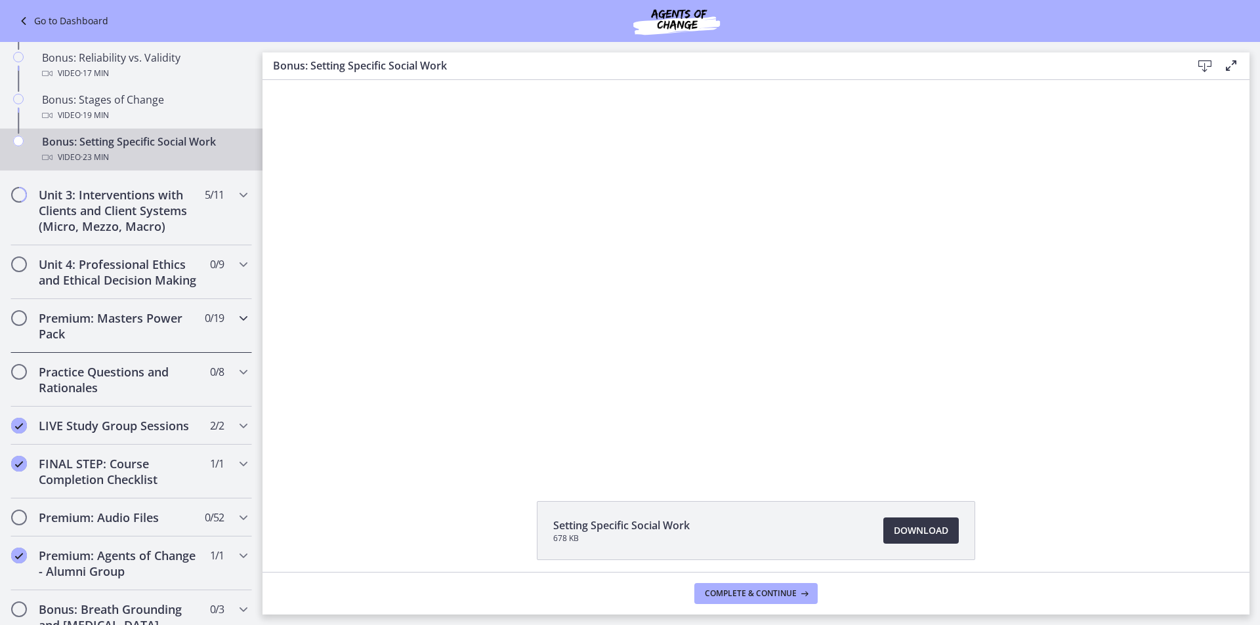
scroll to position [1116, 0]
